Goal: Information Seeking & Learning: Learn about a topic

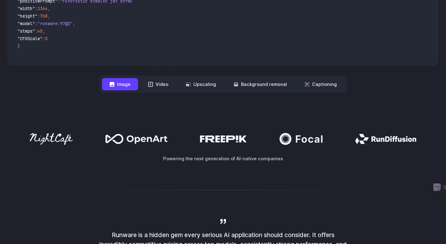
scroll to position [245, 0]
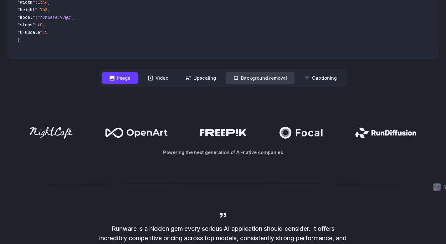
click at [252, 75] on button "Background removal" at bounding box center [260, 78] width 69 height 12
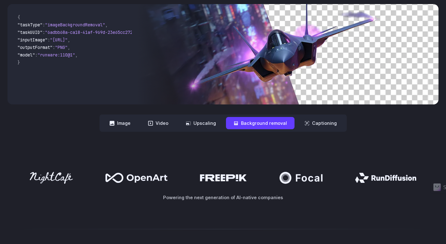
scroll to position [0, 0]
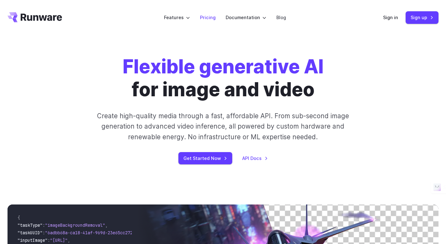
click at [214, 16] on link "Pricing" at bounding box center [208, 17] width 16 height 7
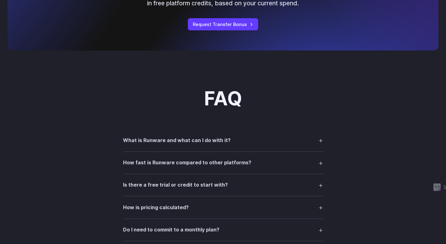
scroll to position [742, 0]
